Goal: Ask a question

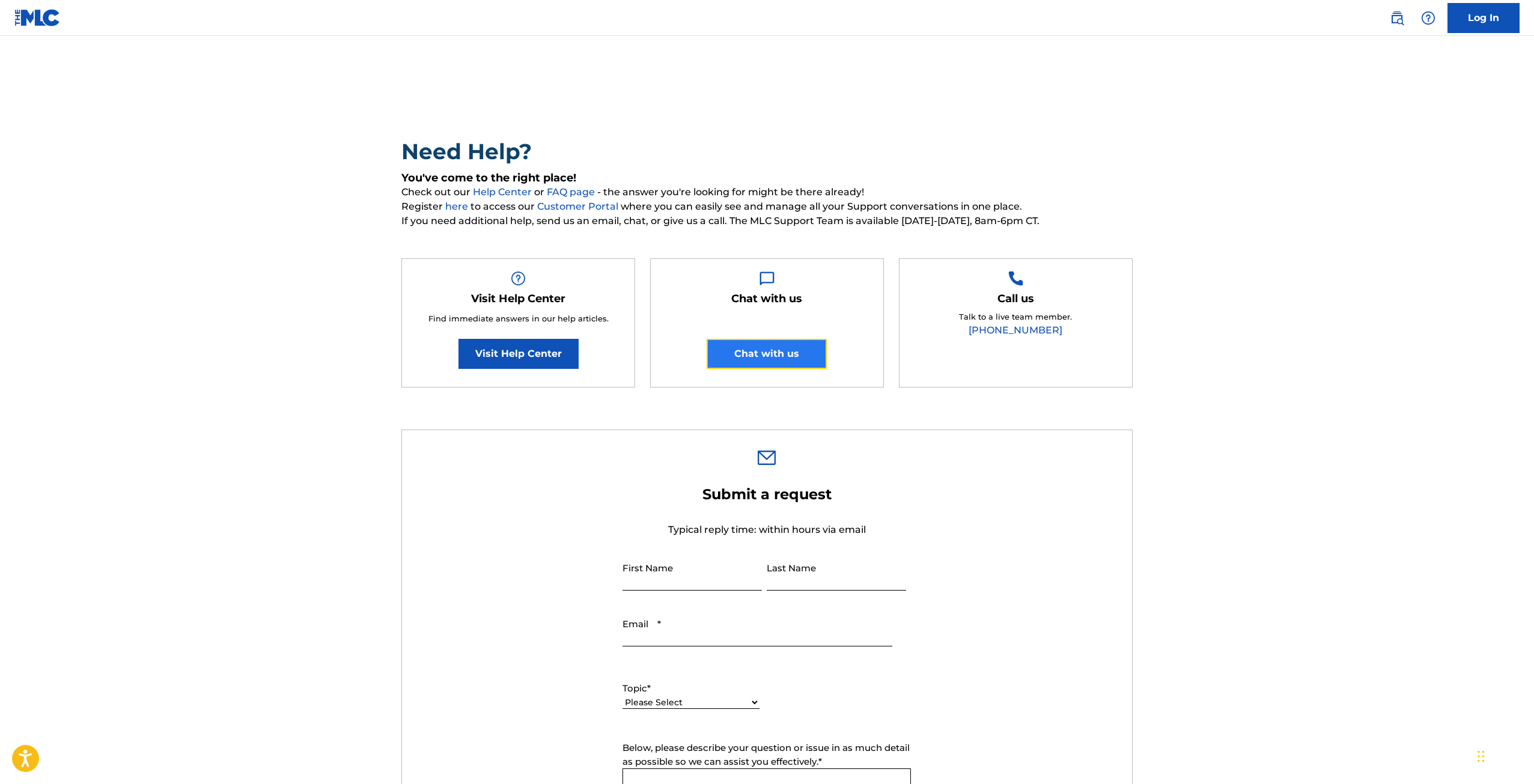
click at [798, 354] on button "Chat with us" at bounding box center [766, 353] width 120 height 30
click at [765, 353] on button "Chat with us" at bounding box center [766, 353] width 120 height 30
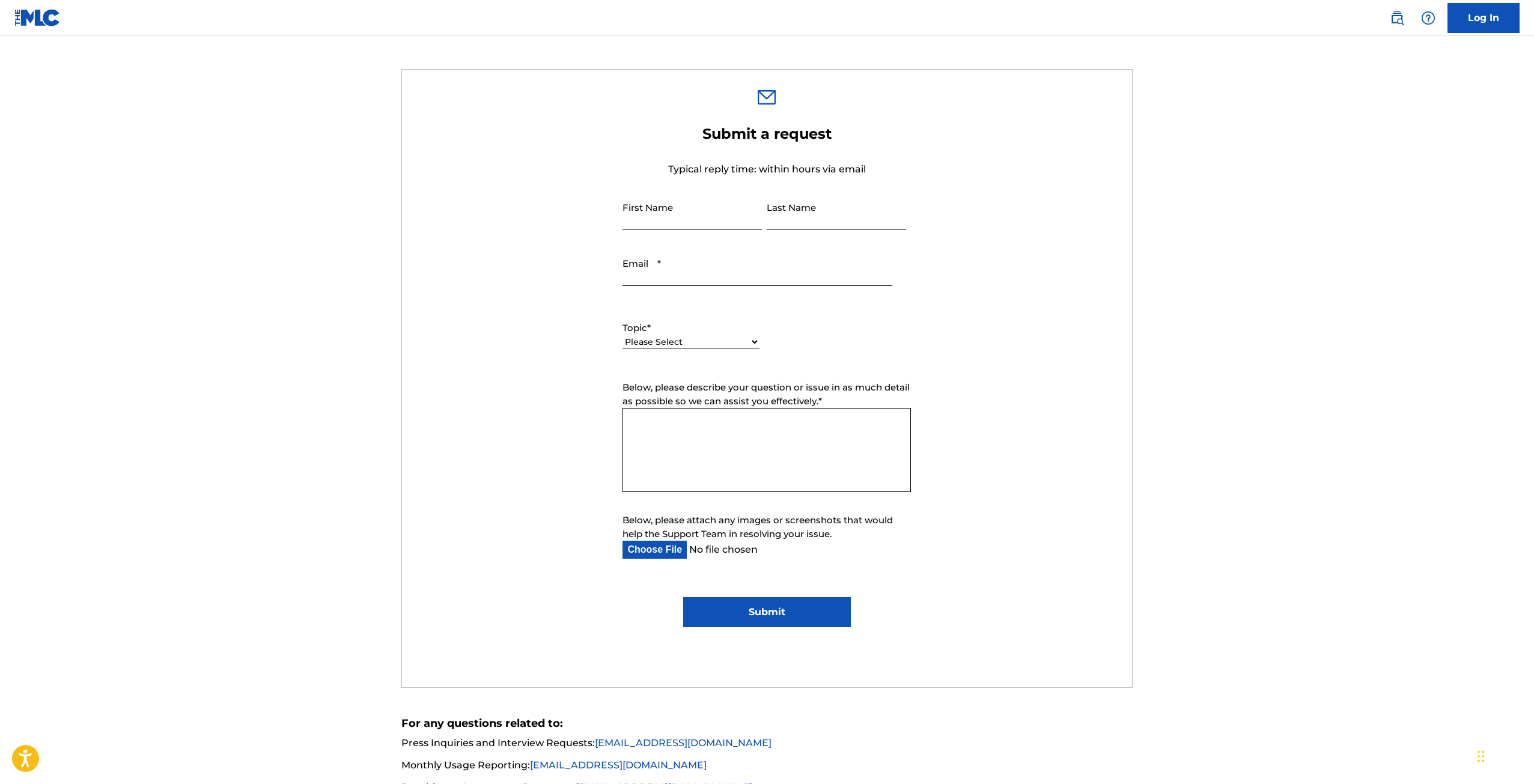
scroll to position [180, 0]
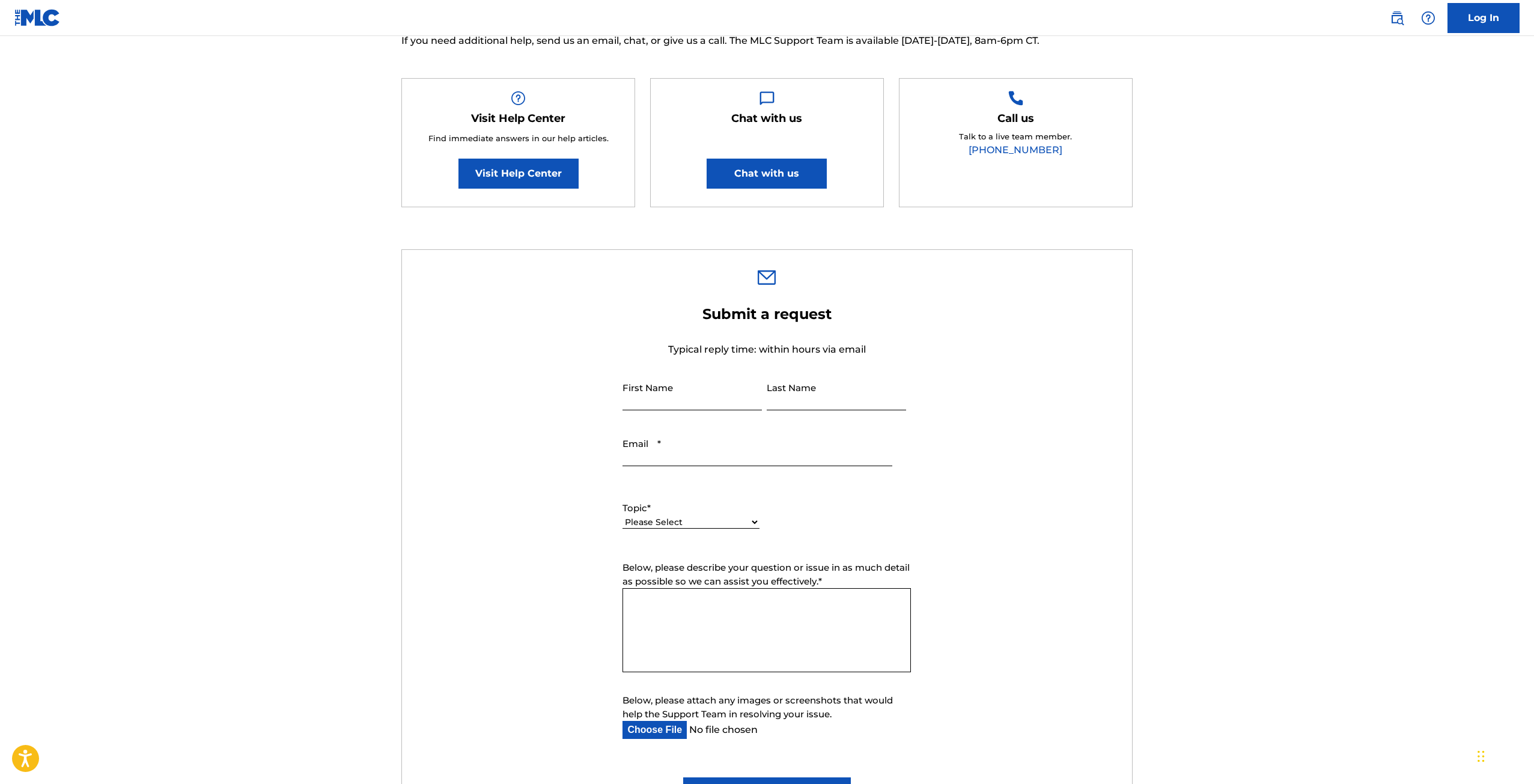
click at [657, 399] on input "First Name" at bounding box center [692, 392] width 139 height 34
type input "Aiste"
type input "Jankauskienė"
click at [652, 458] on input "aistuzhe@gmail.com" at bounding box center [757, 448] width 269 height 34
click at [702, 459] on input "aiste@gmail.com" at bounding box center [757, 448] width 269 height 34
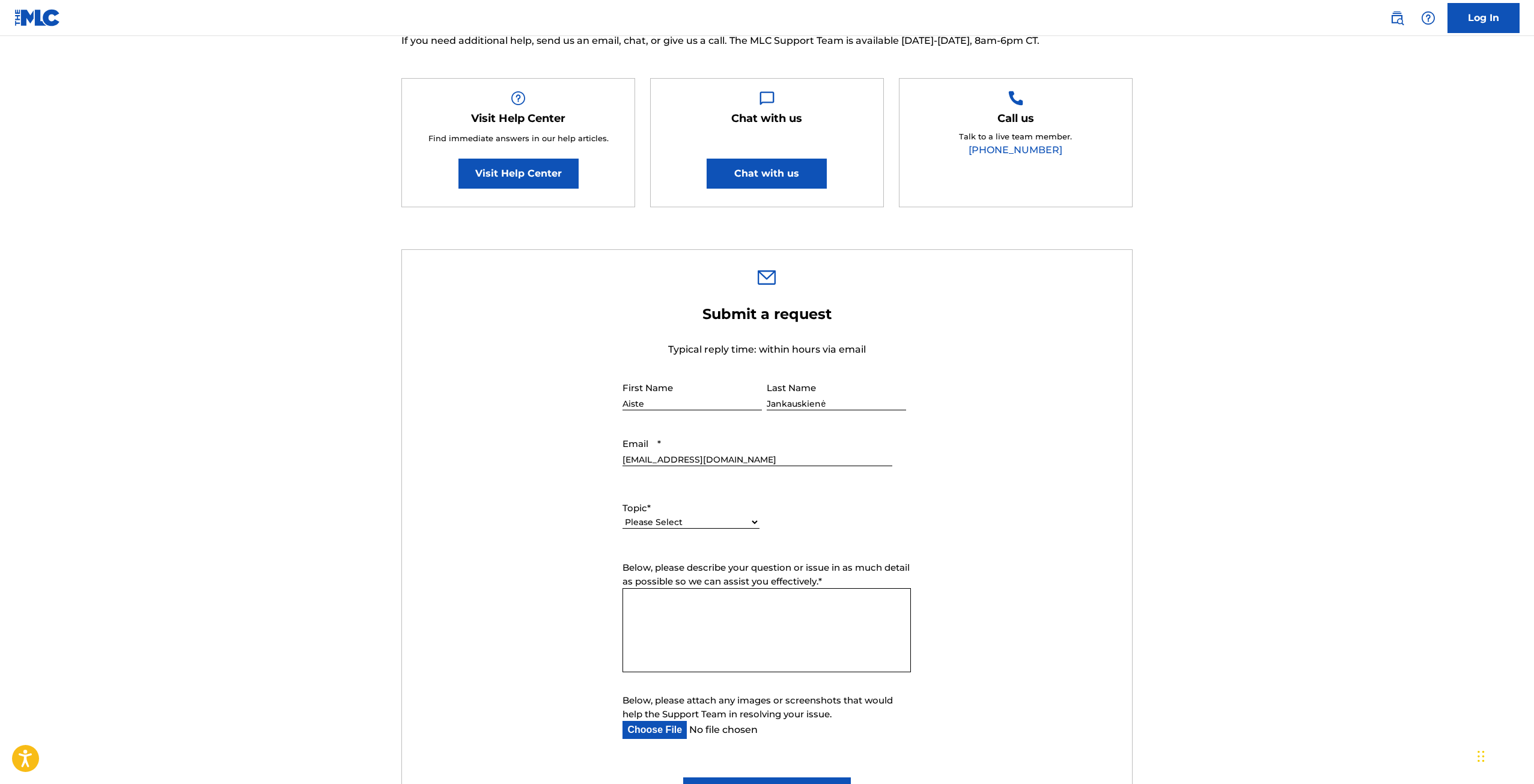
type input "aiste@latga.lt"
click at [696, 519] on select "Please Select I need help with my account I need help with managing my catalog …" at bounding box center [691, 522] width 137 height 12
select select "I need help with my account"
click at [623, 516] on select "Please Select I need help with my account I need help with managing my catalog …" at bounding box center [691, 522] width 137 height 12
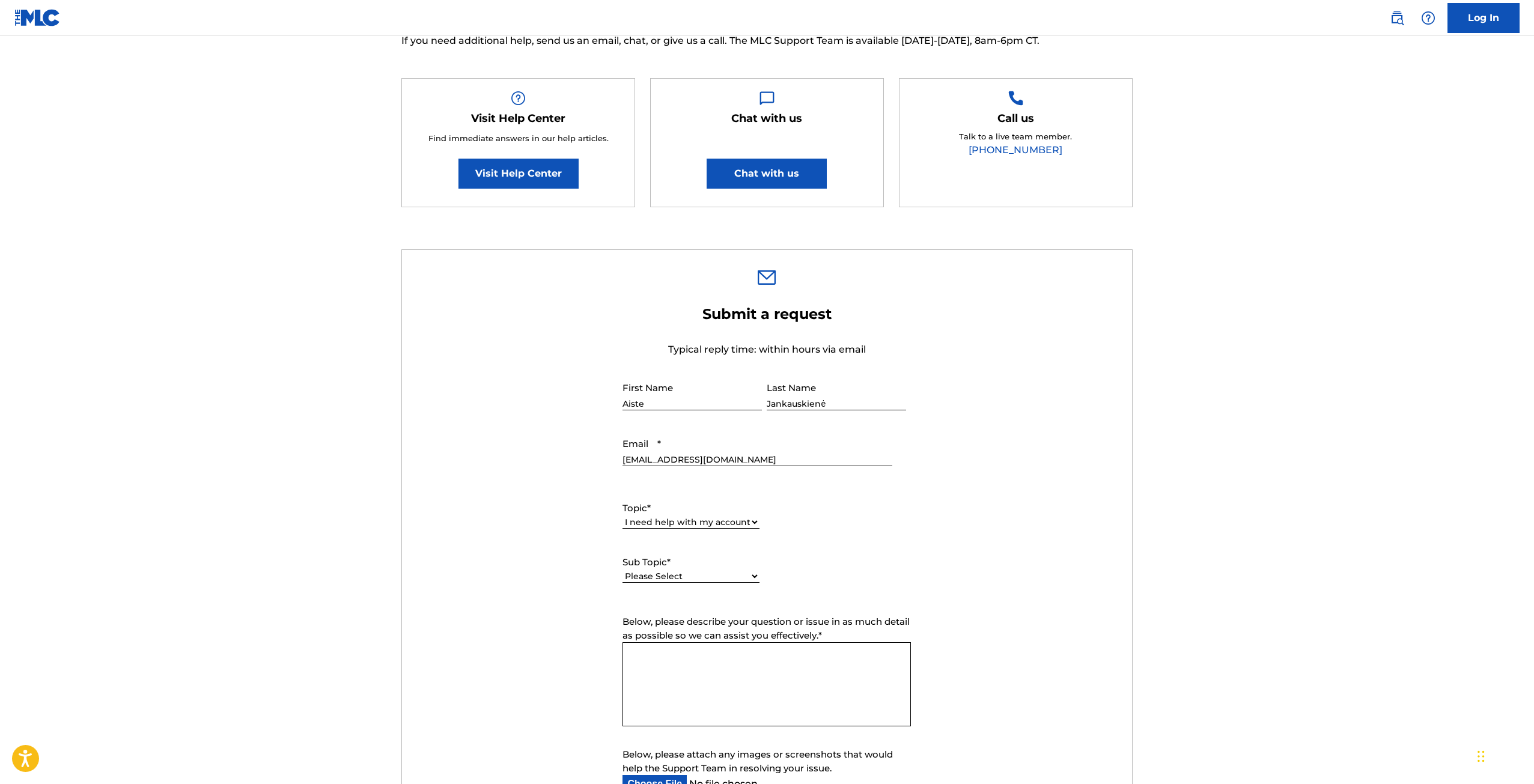
click at [704, 651] on textarea "Below, please describe your question or issue in as much detail as possible so …" at bounding box center [766, 684] width 288 height 84
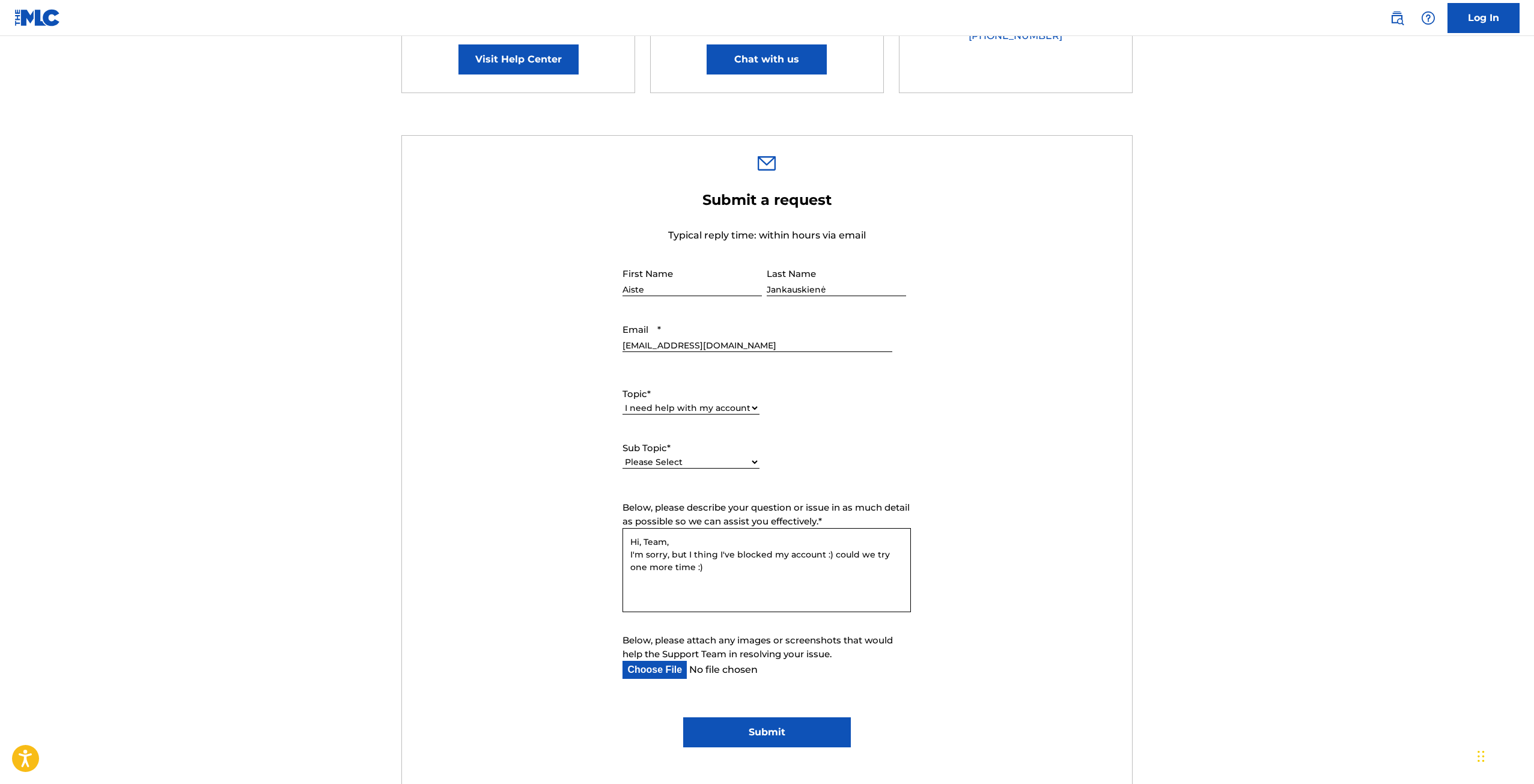
scroll to position [421, 0]
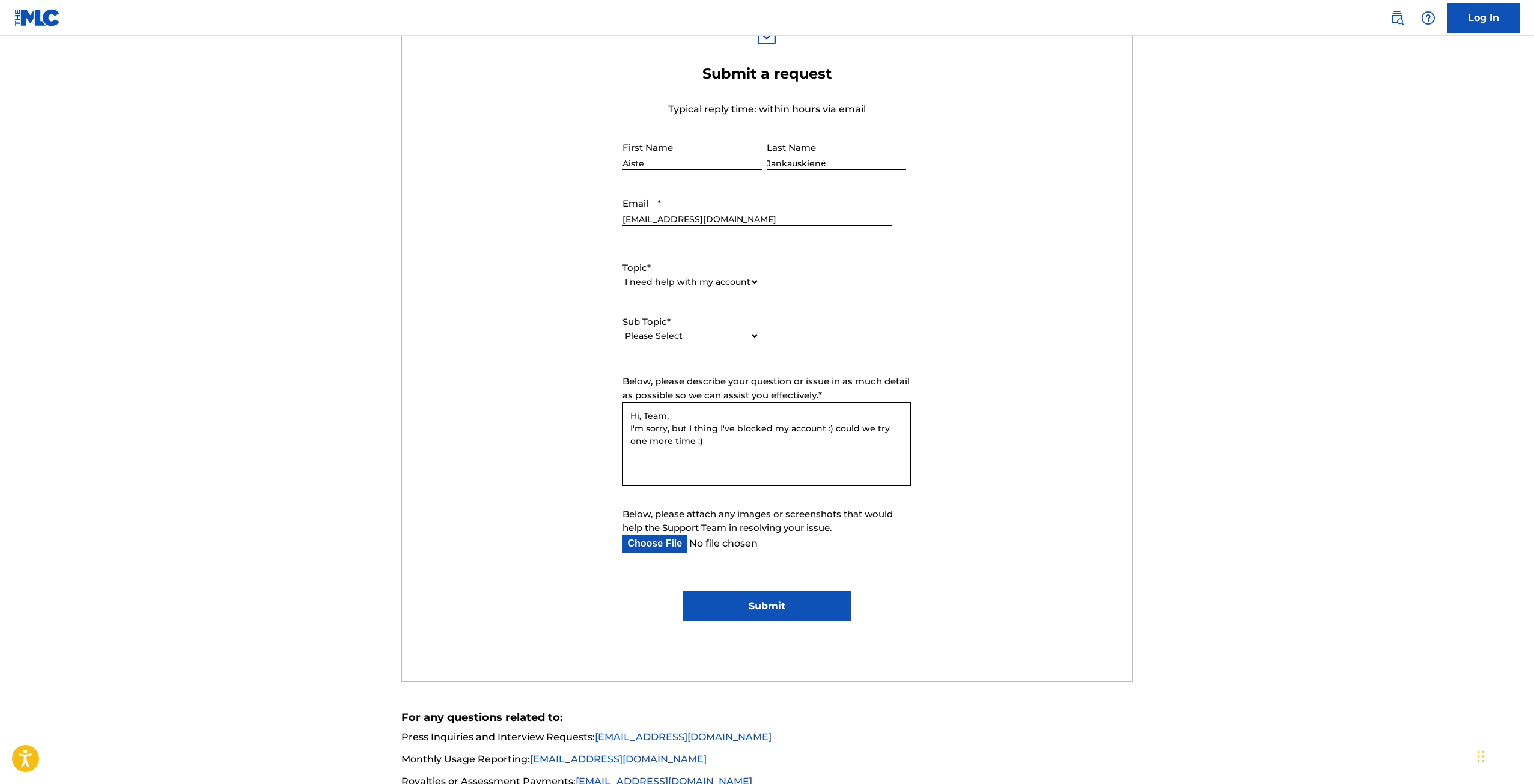
type textarea "Hi, Team, I'm sorry, but I thing I've blocked my account :) could we try one mo…"
click at [769, 610] on input "Submit" at bounding box center [767, 606] width 168 height 30
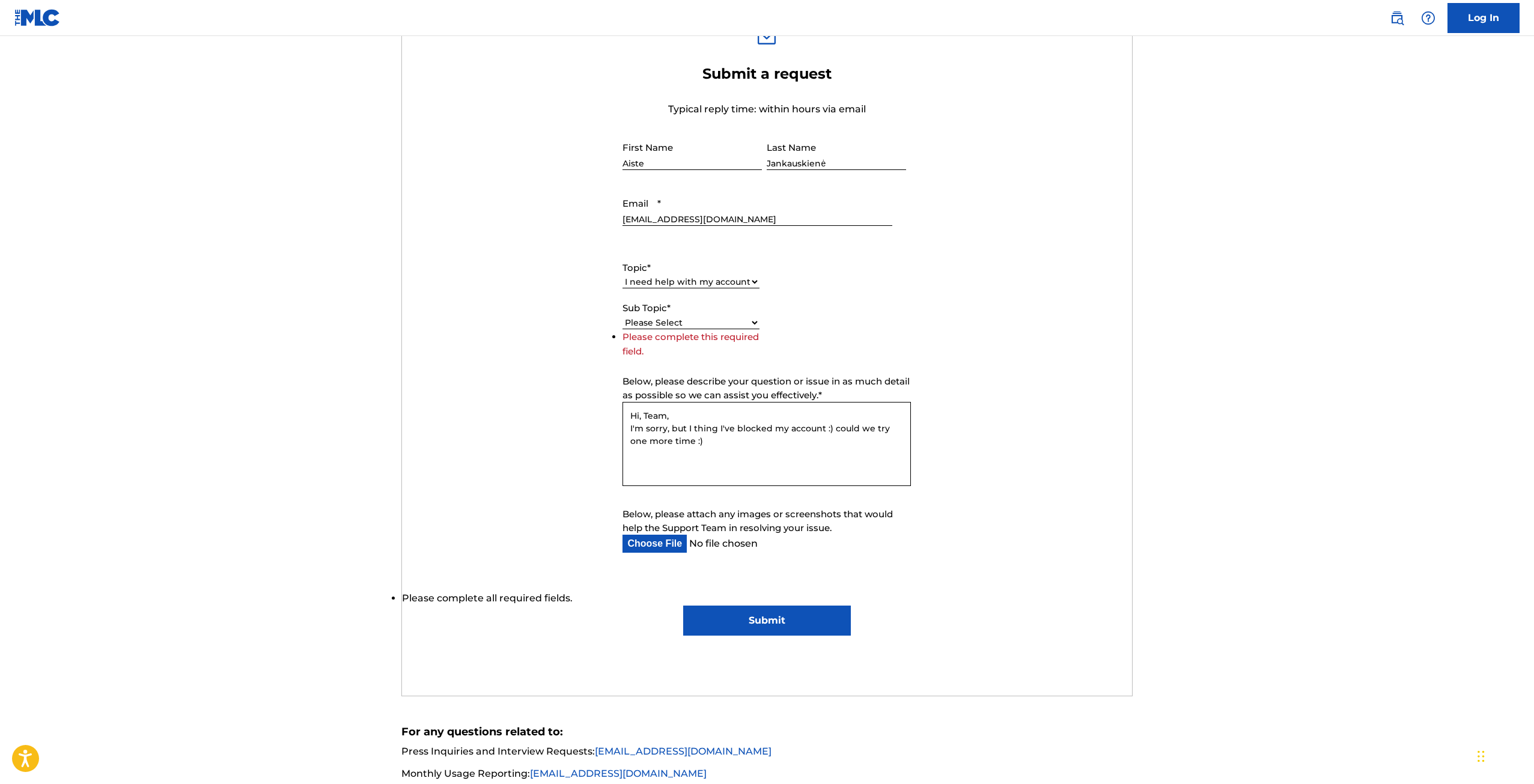
click at [701, 324] on select "Please Select I need help with my user account I can't log in to my user accoun…" at bounding box center [691, 322] width 137 height 12
select select "I need help with my user account"
click at [623, 329] on select "Please Select I need help with my user account I can't log in to my user accoun…" at bounding box center [691, 322] width 137 height 12
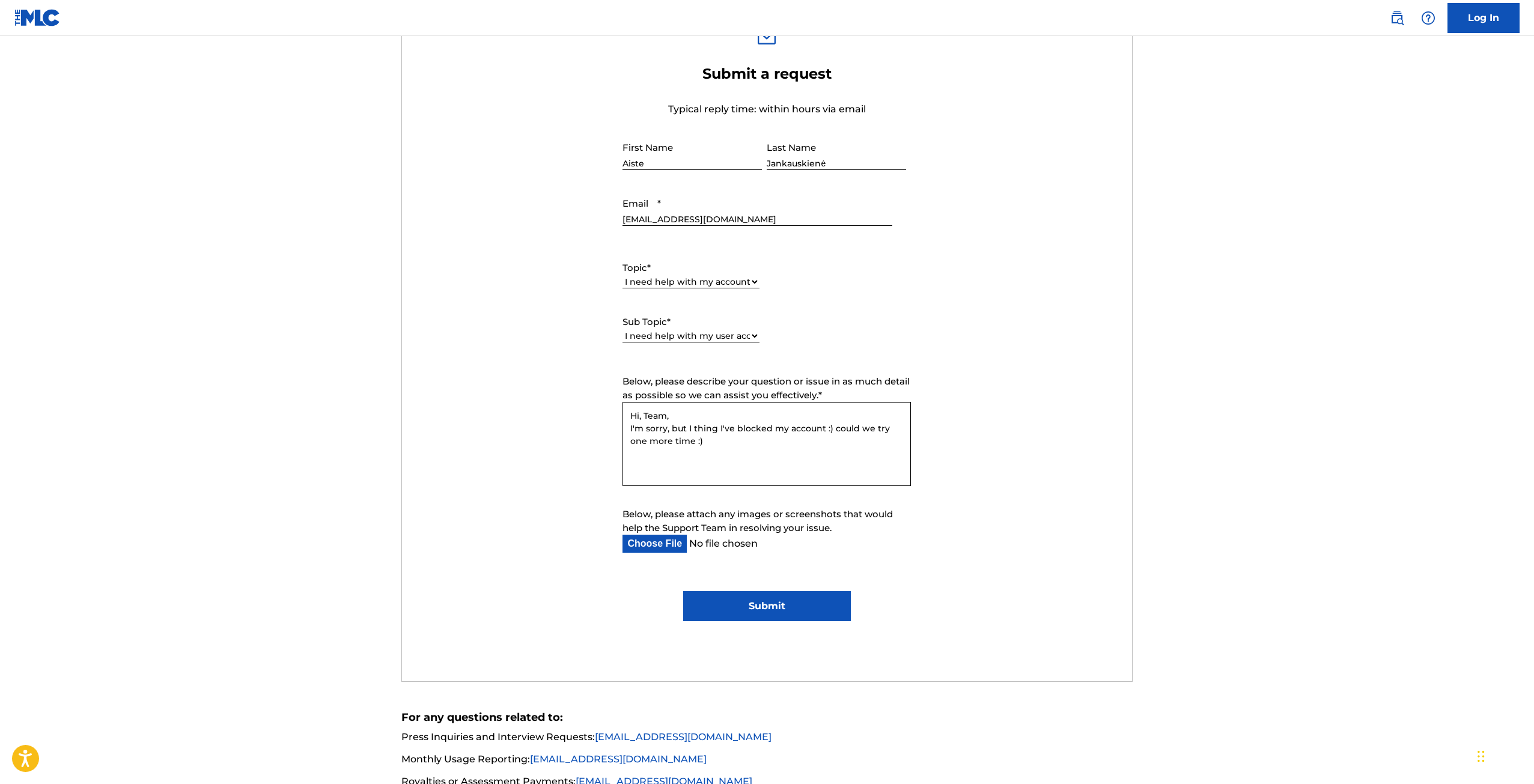
click at [804, 608] on input "Submit" at bounding box center [767, 606] width 168 height 30
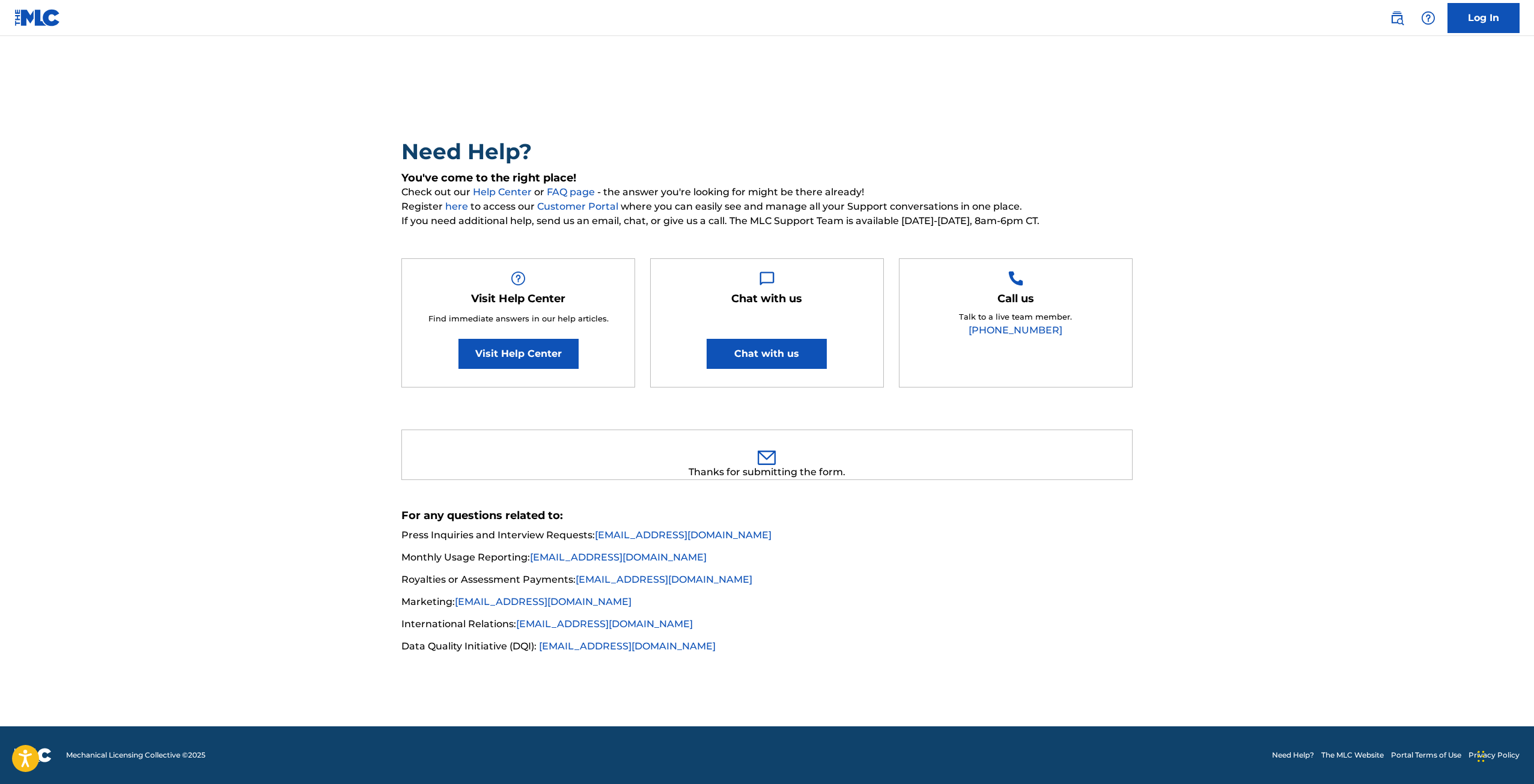
scroll to position [0, 0]
